Goal: Task Accomplishment & Management: Use online tool/utility

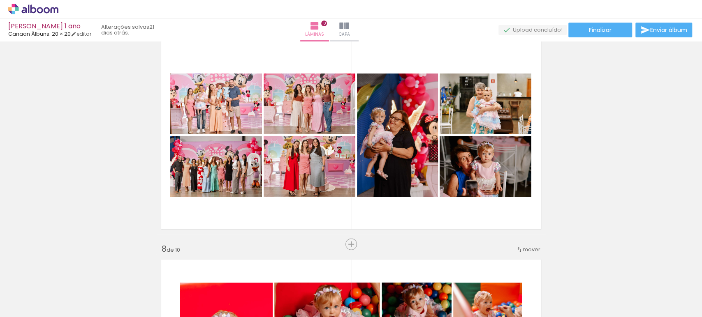
scroll to position [1340, 0]
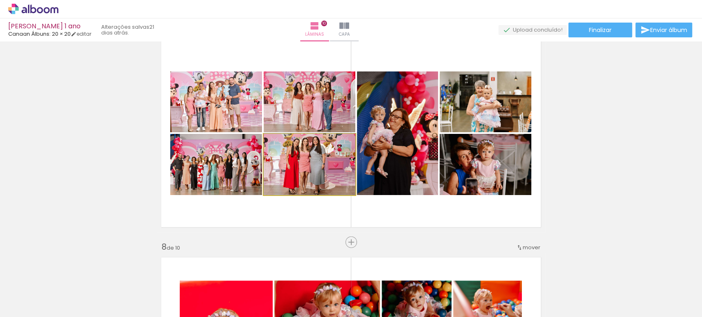
click at [306, 170] on quentale-photo at bounding box center [309, 164] width 92 height 61
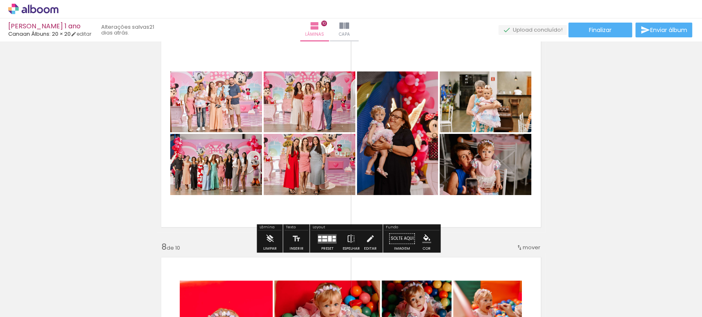
click at [328, 174] on quentale-photo at bounding box center [309, 164] width 92 height 61
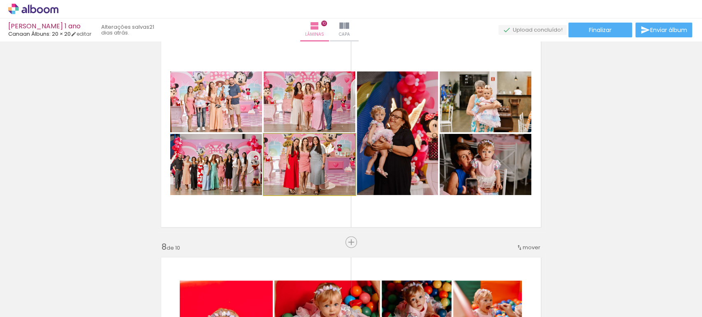
click at [328, 174] on quentale-photo at bounding box center [309, 164] width 92 height 61
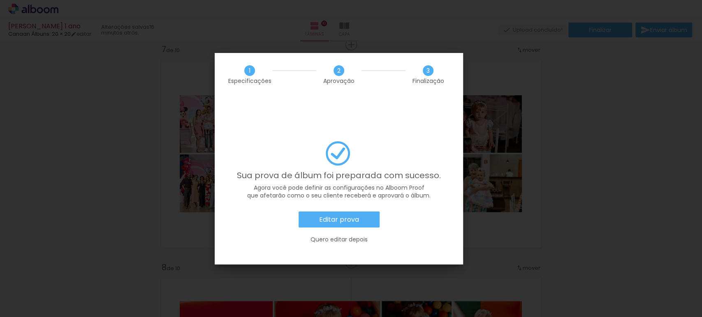
scroll to position [0, 1946]
click at [0, 0] on slot "Editar prova" at bounding box center [0, 0] width 0 height 0
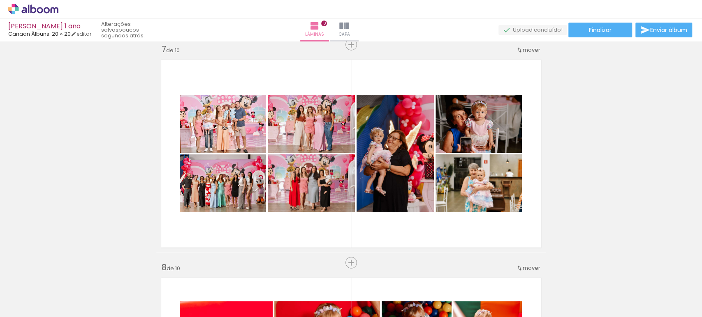
click at [163, 9] on div "› Editor de álbum" at bounding box center [351, 9] width 702 height 18
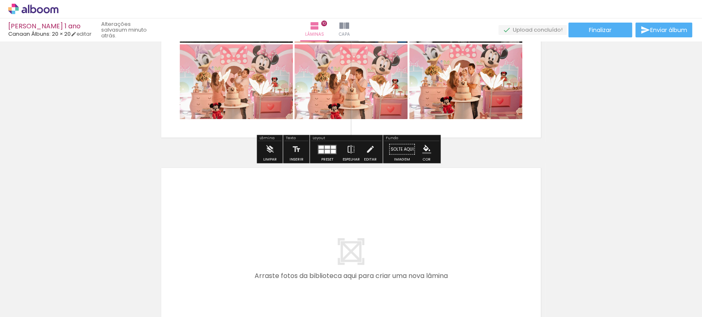
scroll to position [1888, 0]
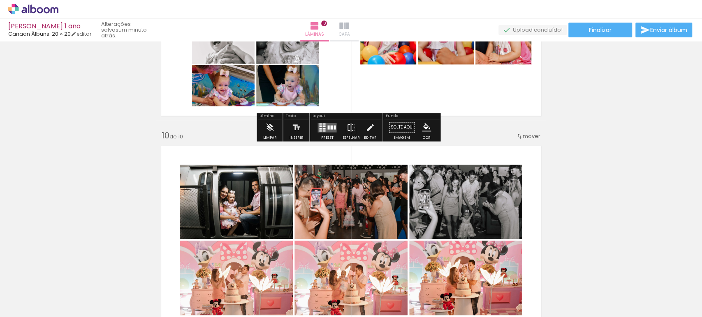
click at [349, 22] on iron-icon at bounding box center [344, 26] width 10 height 10
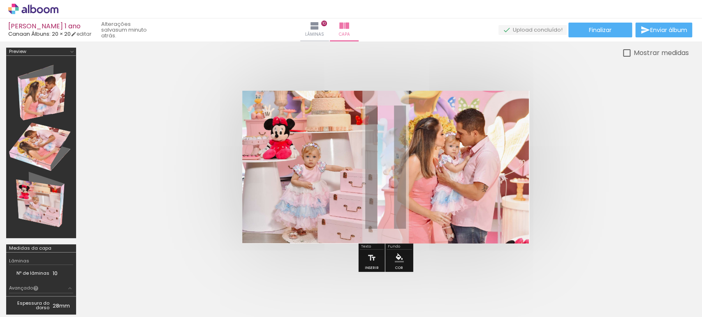
click at [37, 97] on div at bounding box center [41, 147] width 64 height 177
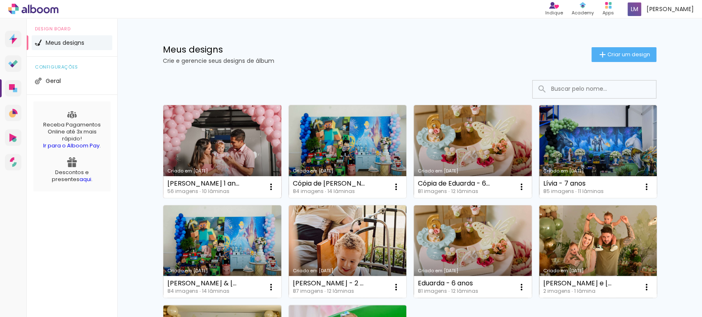
click at [240, 140] on link "Criado em [DATE]" at bounding box center [222, 151] width 118 height 93
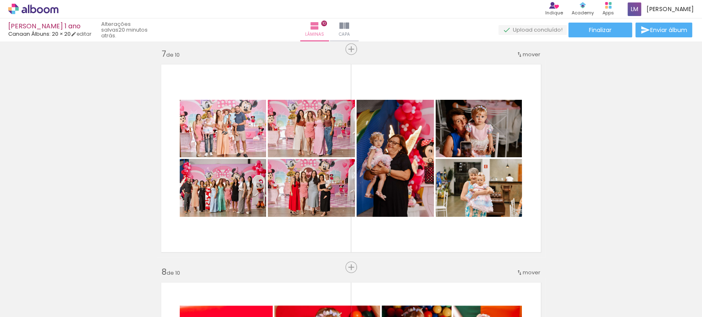
scroll to position [1324, 0]
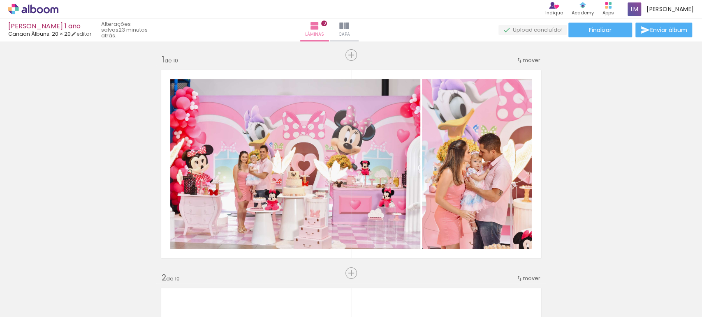
scroll to position [1324, 0]
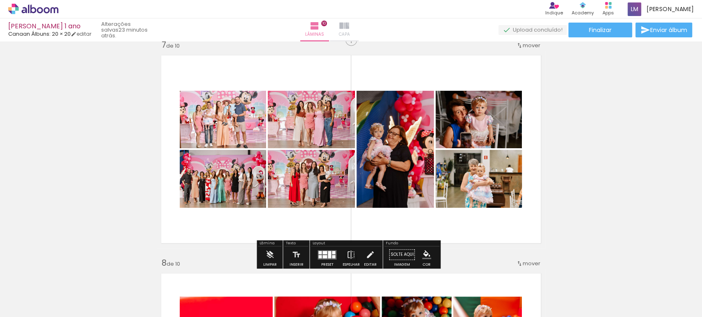
click at [358, 23] on paper-button "Capa" at bounding box center [344, 29] width 29 height 23
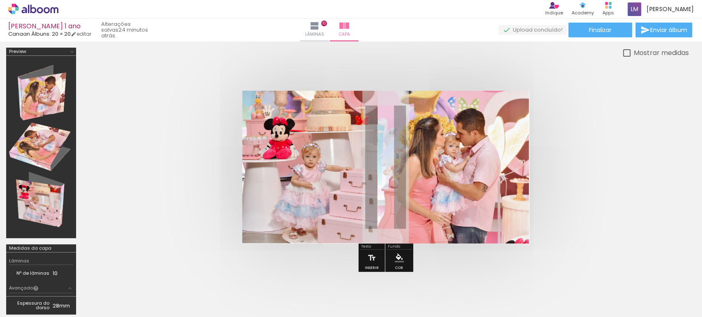
click at [38, 108] on div at bounding box center [41, 147] width 64 height 177
click at [36, 91] on div at bounding box center [41, 147] width 64 height 177
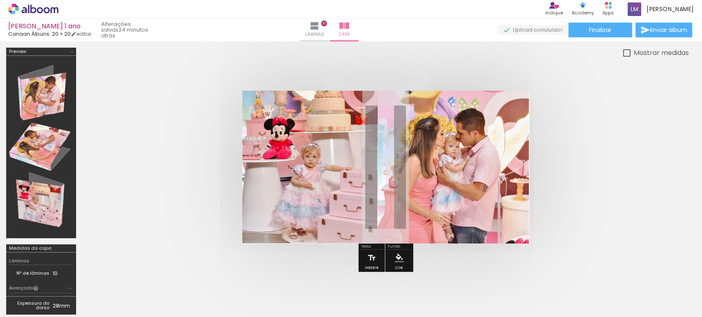
click at [36, 91] on div at bounding box center [41, 147] width 64 height 177
click at [29, 48] on paper-button "Preview" at bounding box center [41, 52] width 70 height 8
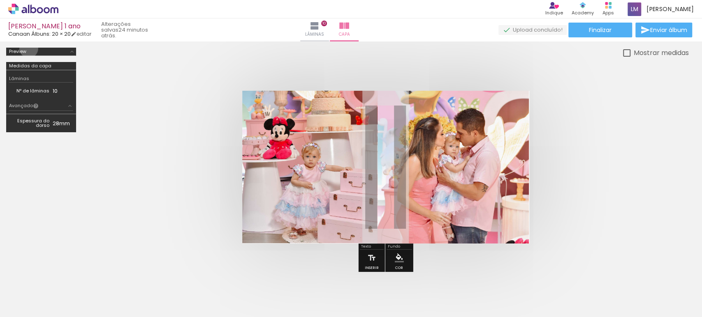
click at [29, 48] on paper-button "Preview" at bounding box center [41, 52] width 70 height 8
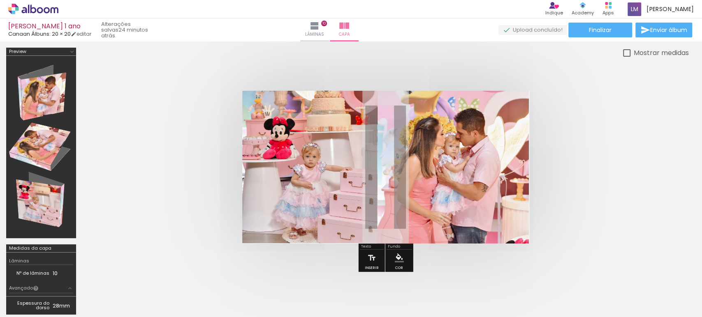
click at [40, 95] on div at bounding box center [41, 147] width 64 height 177
drag, startPoint x: 20, startPoint y: 88, endPoint x: 55, endPoint y: 129, distance: 53.9
click at [55, 129] on div at bounding box center [41, 147] width 64 height 177
drag, startPoint x: 46, startPoint y: 109, endPoint x: 51, endPoint y: 151, distance: 42.2
click at [56, 158] on div at bounding box center [41, 147] width 64 height 177
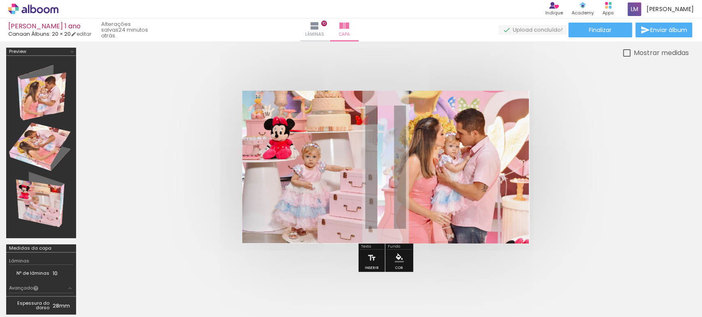
drag, startPoint x: 29, startPoint y: 120, endPoint x: 24, endPoint y: 167, distance: 47.2
click at [38, 180] on div at bounding box center [41, 147] width 64 height 177
drag, startPoint x: 8, startPoint y: 162, endPoint x: 18, endPoint y: 182, distance: 22.8
click at [18, 182] on div at bounding box center [351, 185] width 702 height 286
drag, startPoint x: 24, startPoint y: 157, endPoint x: 54, endPoint y: 129, distance: 41.3
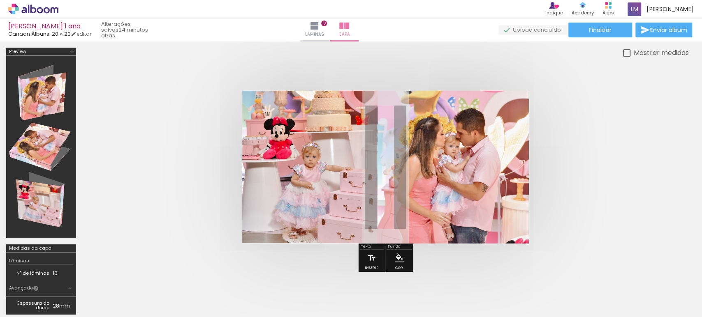
click at [28, 156] on div at bounding box center [41, 147] width 64 height 177
